Goal: Browse casually: Explore the website without a specific task or goal

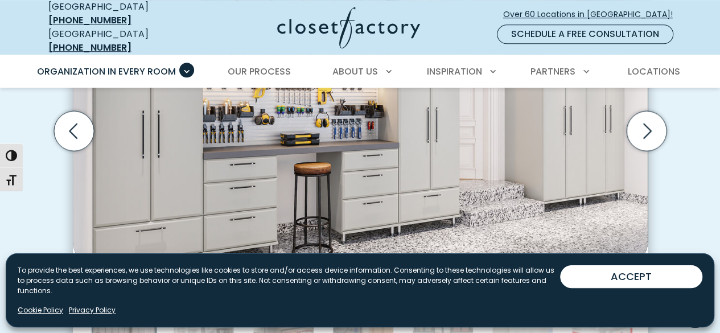
scroll to position [399, 0]
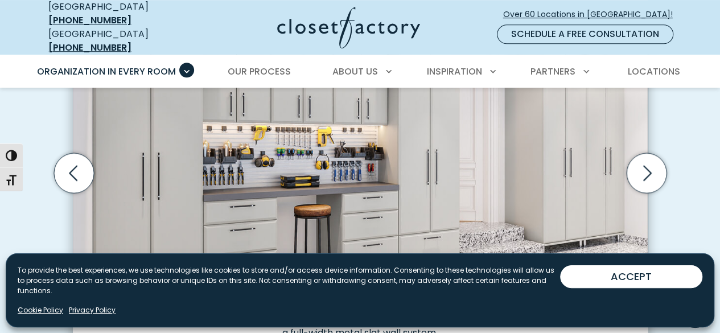
drag, startPoint x: 0, startPoint y: 0, endPoint x: 716, endPoint y: 47, distance: 718.0
click at [653, 170] on icon "Next slide" at bounding box center [646, 173] width 40 height 40
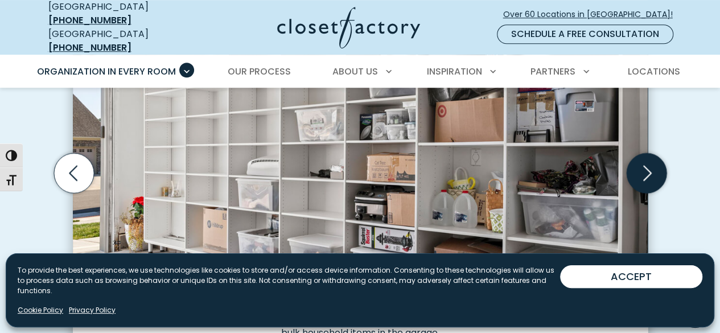
click at [653, 170] on icon "Next slide" at bounding box center [646, 173] width 40 height 40
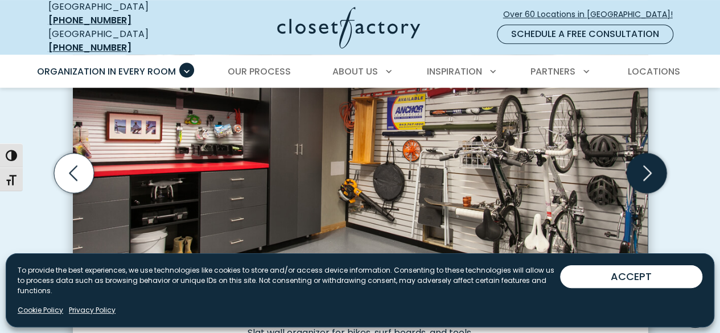
click at [653, 170] on icon "Next slide" at bounding box center [646, 173] width 40 height 40
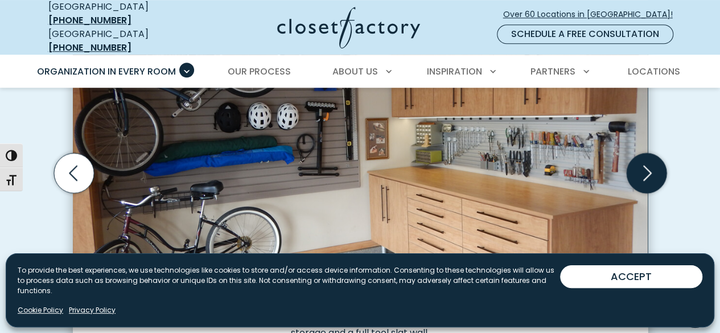
click at [653, 170] on icon "Next slide" at bounding box center [646, 173] width 40 height 40
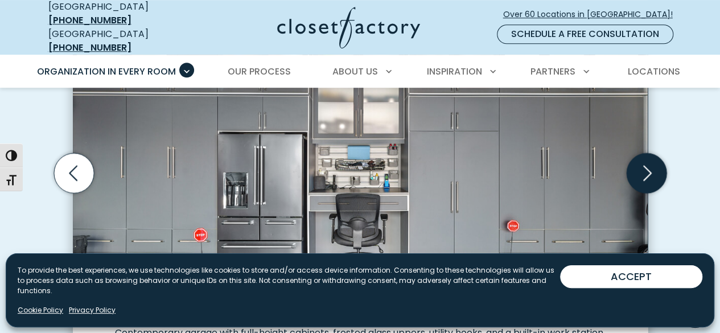
click at [653, 170] on icon "Next slide" at bounding box center [646, 173] width 40 height 40
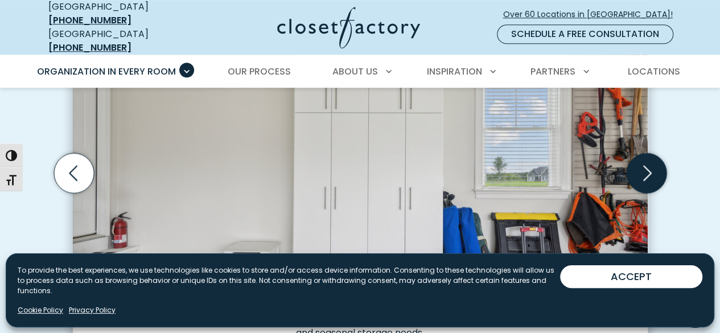
click at [653, 170] on icon "Next slide" at bounding box center [646, 173] width 40 height 40
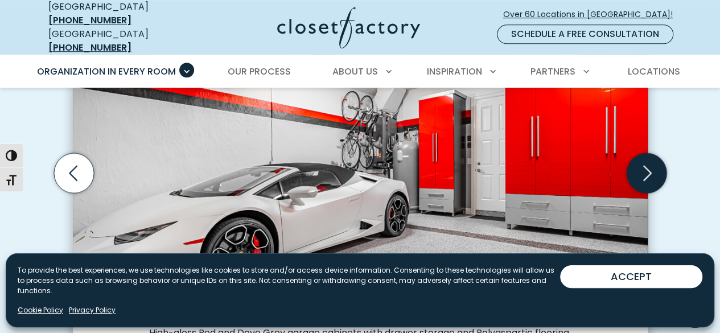
click at [653, 170] on icon "Next slide" at bounding box center [646, 173] width 40 height 40
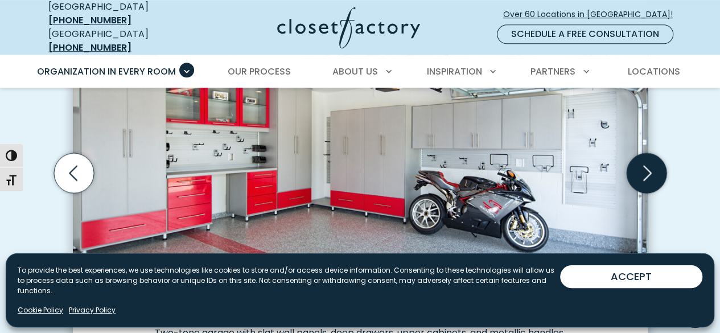
click at [653, 170] on icon "Next slide" at bounding box center [646, 173] width 40 height 40
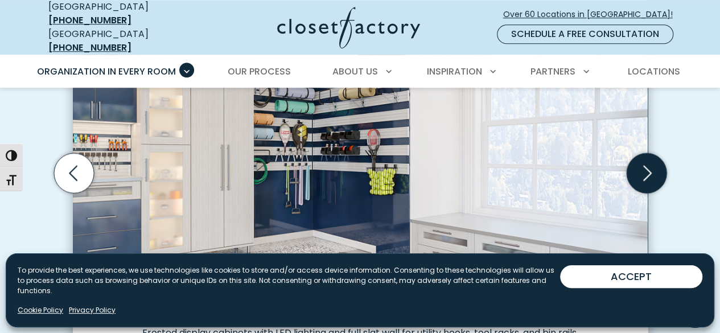
click at [653, 170] on icon "Next slide" at bounding box center [646, 173] width 40 height 40
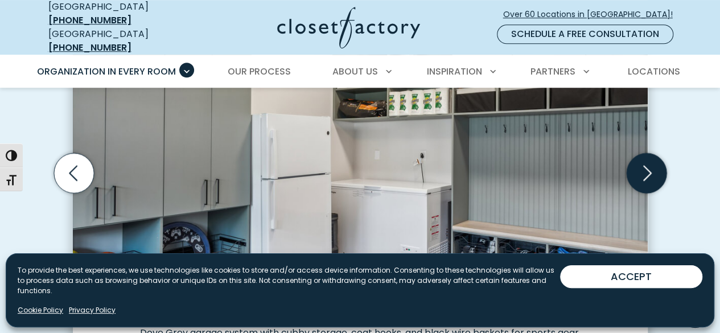
click at [653, 170] on icon "Next slide" at bounding box center [646, 173] width 40 height 40
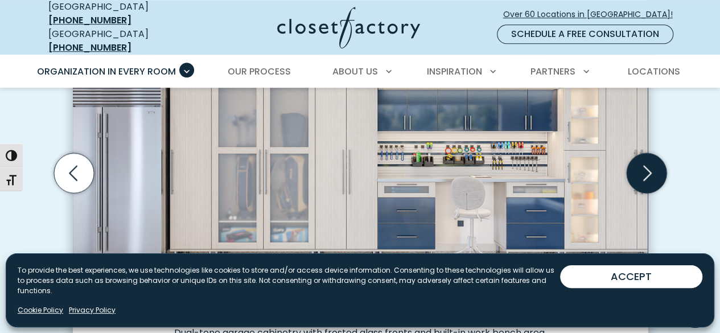
click at [653, 170] on icon "Next slide" at bounding box center [646, 173] width 40 height 40
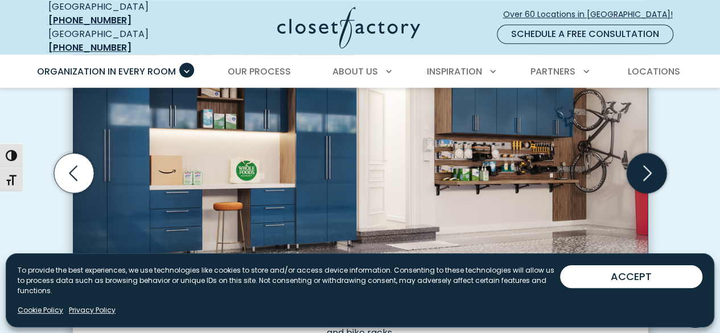
click at [653, 170] on icon "Next slide" at bounding box center [646, 173] width 40 height 40
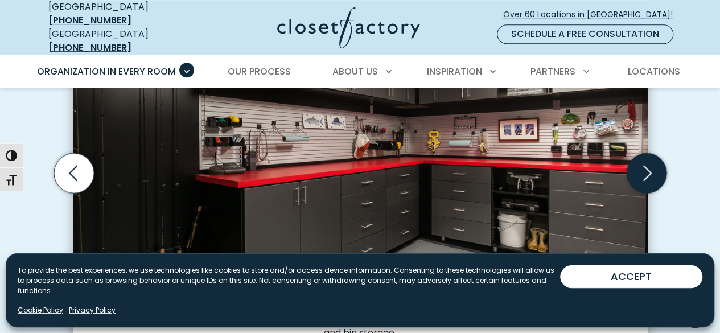
click at [653, 170] on icon "Next slide" at bounding box center [646, 173] width 40 height 40
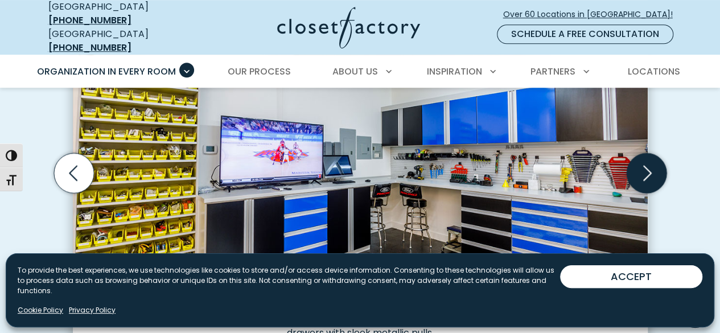
click at [653, 170] on icon "Next slide" at bounding box center [646, 173] width 40 height 40
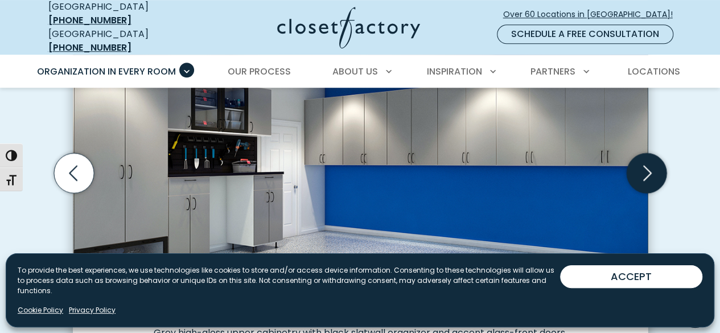
click at [653, 170] on icon "Next slide" at bounding box center [646, 173] width 40 height 40
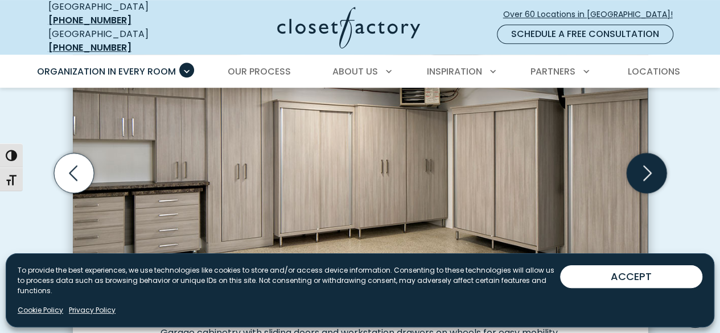
click at [653, 170] on icon "Next slide" at bounding box center [646, 173] width 40 height 40
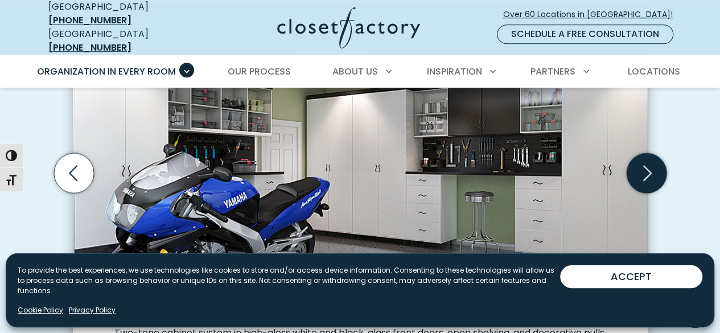
click at [653, 170] on icon "Next slide" at bounding box center [646, 173] width 40 height 40
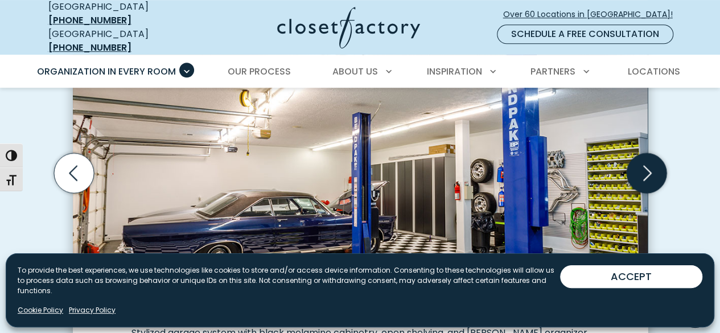
click at [653, 170] on icon "Next slide" at bounding box center [646, 173] width 40 height 40
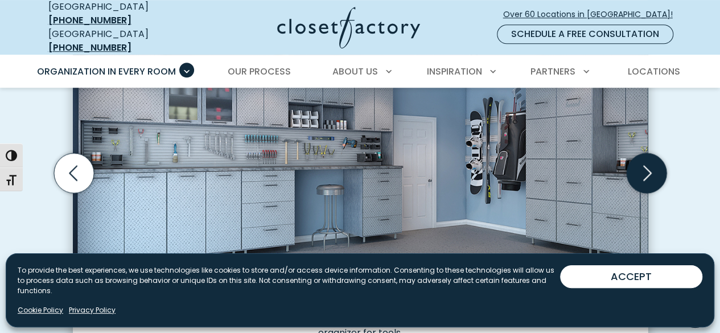
click at [653, 170] on icon "Next slide" at bounding box center [646, 173] width 40 height 40
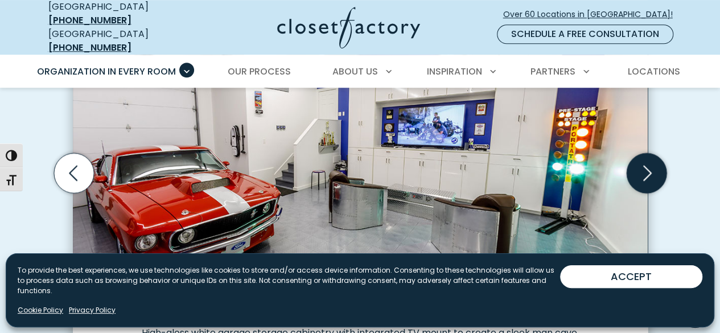
click at [645, 169] on icon "Next slide" at bounding box center [647, 172] width 9 height 15
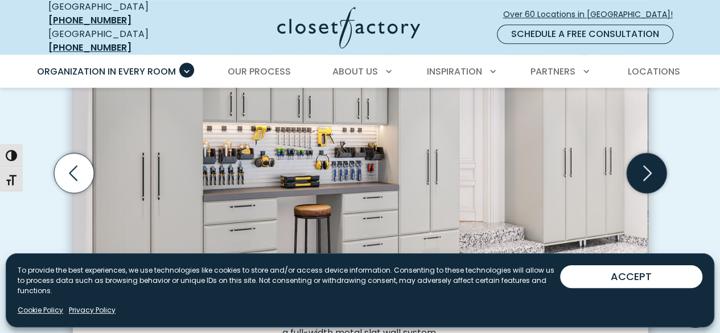
click at [645, 169] on icon "Next slide" at bounding box center [647, 172] width 9 height 15
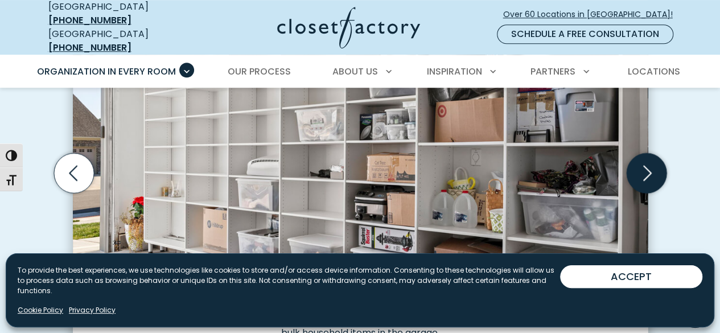
click at [645, 169] on icon "Next slide" at bounding box center [647, 172] width 9 height 15
